Goal: Information Seeking & Learning: Learn about a topic

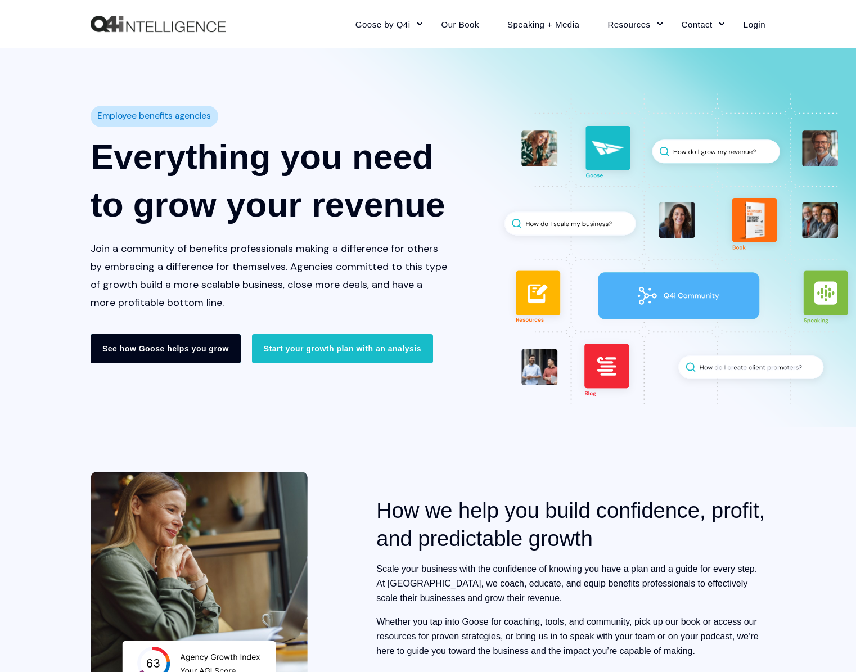
click at [156, 352] on link "See how Goose helps you grow" at bounding box center [165, 348] width 150 height 29
